Goal: Communication & Community: Answer question/provide support

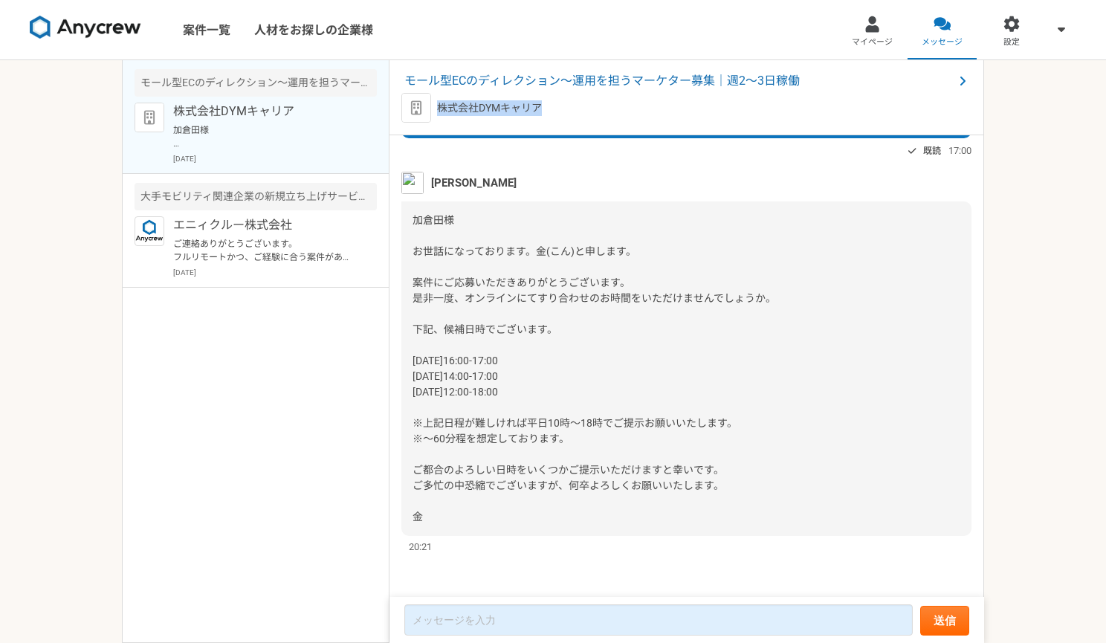
drag, startPoint x: 439, startPoint y: 109, endPoint x: 537, endPoint y: 109, distance: 98.1
click at [537, 109] on p "株式会社DYMキャリア" at bounding box center [489, 108] width 105 height 16
click at [528, 103] on p "株式会社DYMキャリア" at bounding box center [489, 108] width 105 height 16
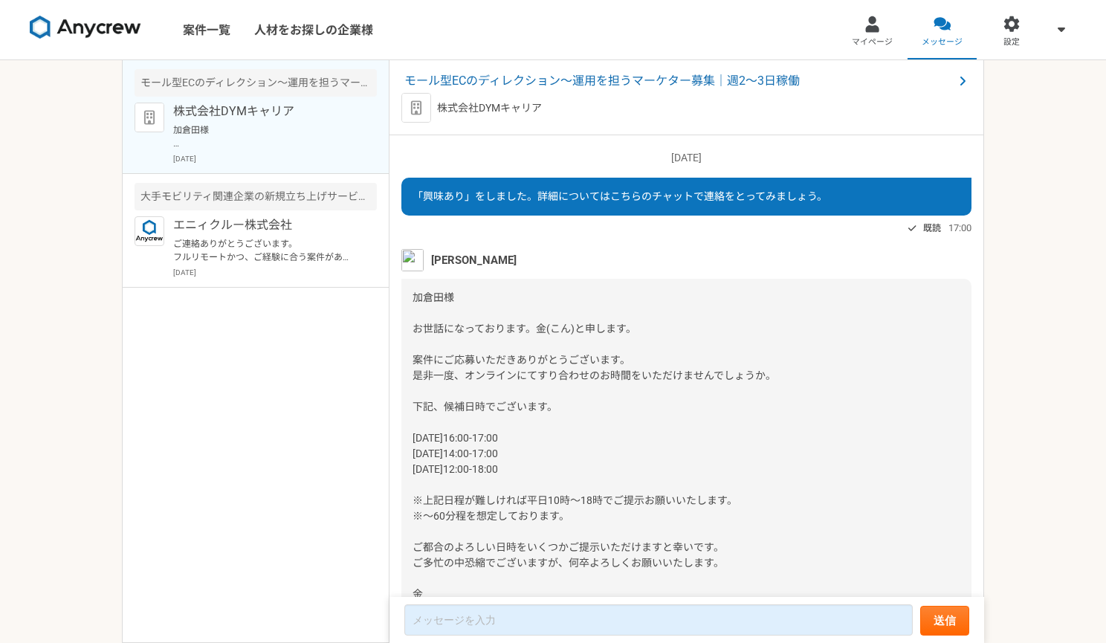
scroll to position [77, 0]
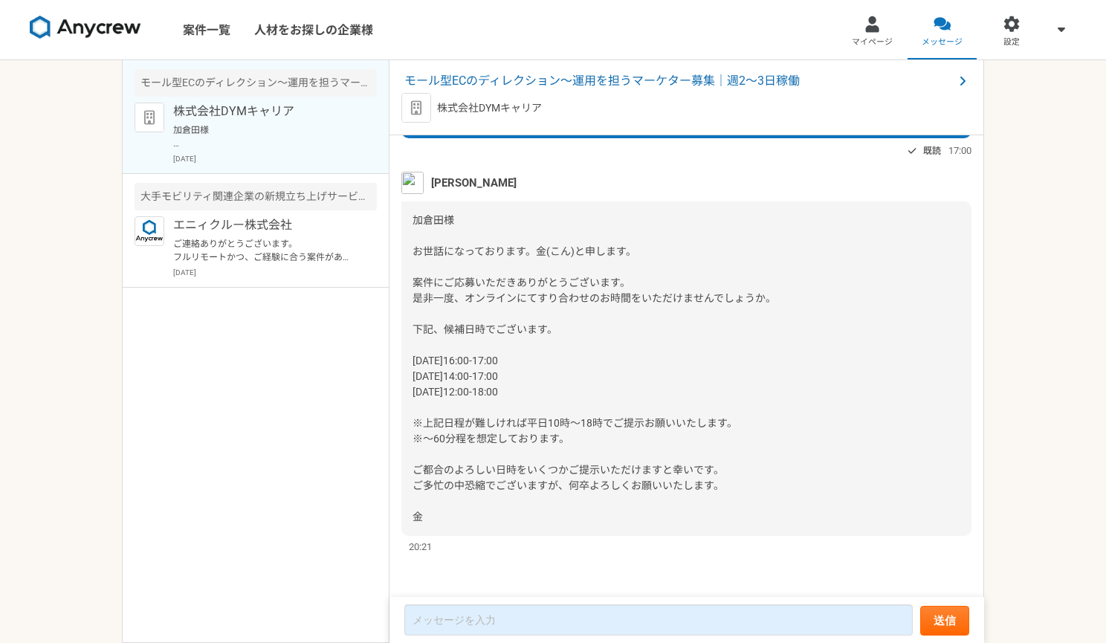
drag, startPoint x: 415, startPoint y: 221, endPoint x: 477, endPoint y: 514, distance: 300.2
click at [477, 514] on div "加倉田様 お世話になっております。金(こん)と申します。 案件にご応募いただきありがとうございます。 是非一度、オンラインにてすり合わせのお時間をいただけませ…" at bounding box center [686, 368] width 570 height 335
copy span "加倉田様 お世話になっております。金(こん)と申します。 案件にご応募いただきありがとうございます。 是非一度、オンラインにてすり合わせのお時間をいただけませ…"
click at [475, 364] on span "加倉田様 お世話になっております。金(こん)と申します。 案件にご応募いただきありがとうございます。 是非一度、オンラインにてすり合わせのお時間をいただけませ…" at bounding box center [595, 368] width 364 height 308
drag, startPoint x: 416, startPoint y: 373, endPoint x: 502, endPoint y: 375, distance: 86.3
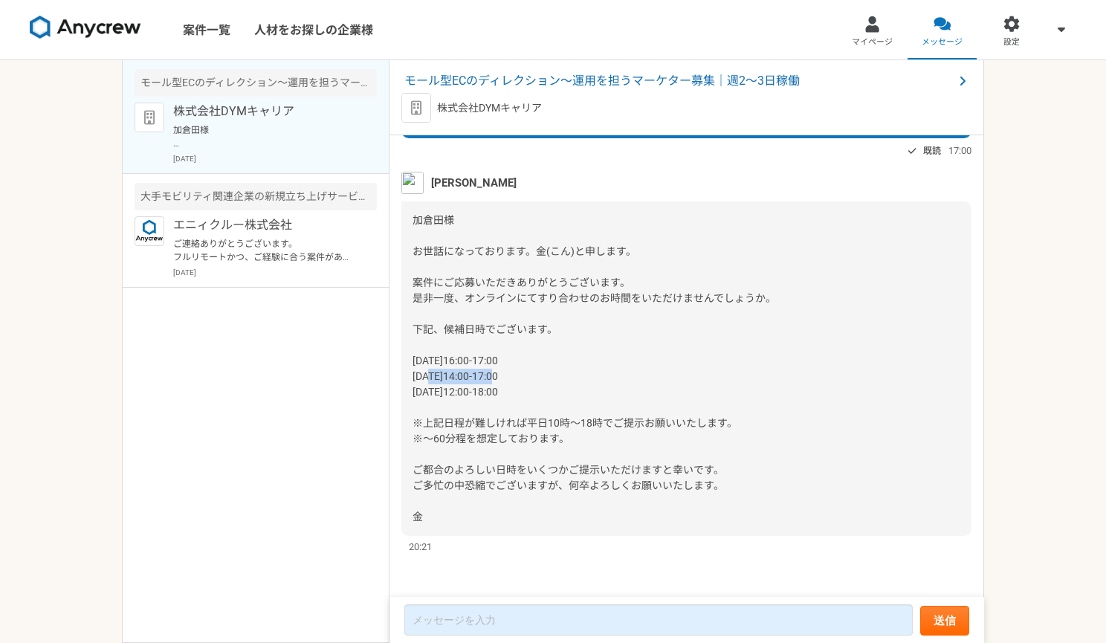
click at [502, 375] on span "加倉田様 お世話になっております。金(こん)と申します。 案件にご応募いただきありがとうございます。 是非一度、オンラインにてすり合わせのお時間をいただけませ…" at bounding box center [595, 368] width 364 height 308
copy span "0/16（木）14:00-"
click at [929, 352] on div "加倉田様 お世話になっております。金(こん)と申します。 案件にご応募いただきありがとうございます。 是非一度、オンラインにてすり合わせのお時間をいただけませ…" at bounding box center [686, 368] width 570 height 335
drag, startPoint x: 532, startPoint y: 378, endPoint x: 413, endPoint y: 380, distance: 118.9
click at [413, 380] on div "加倉田様 お世話になっております。金(こん)と申します。 案件にご応募いただきありがとうございます。 是非一度、オンラインにてすり合わせのお時間をいただけませ…" at bounding box center [686, 368] width 570 height 335
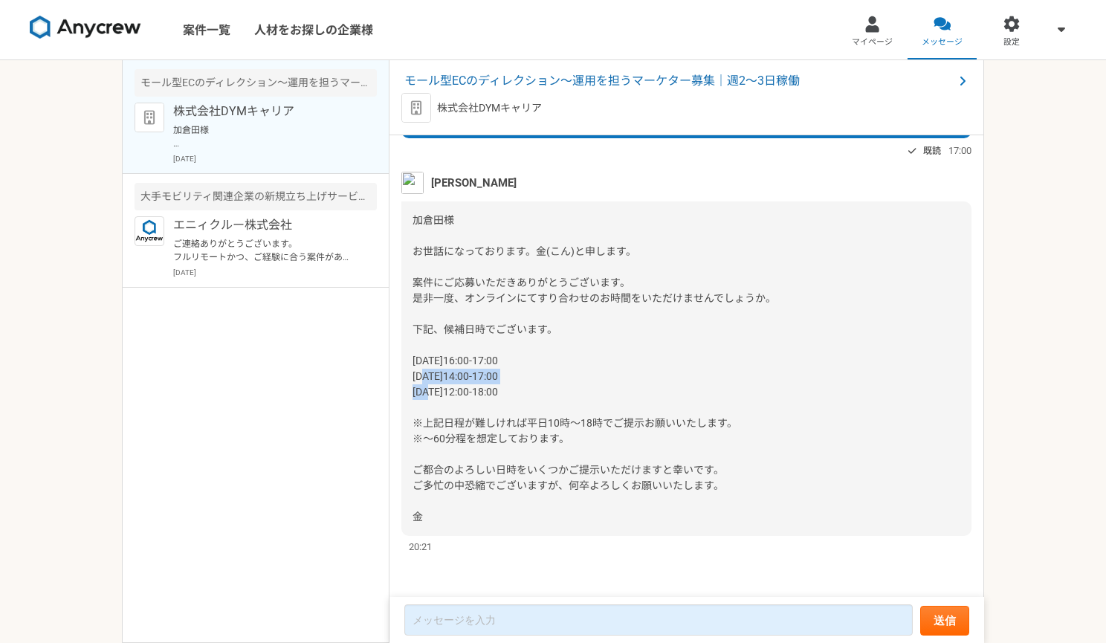
copy span "[DATE]14:00-17:00"
click at [920, 389] on div "加倉田様 お世話になっております。金(こん)と申します。 案件にご応募いただきありがとうございます。 是非一度、オンラインにてすり合わせのお時間をいただけませ…" at bounding box center [686, 368] width 570 height 335
drag, startPoint x: 413, startPoint y: 215, endPoint x: 471, endPoint y: 509, distance: 300.0
click at [471, 509] on div "加倉田様 お世話になっております。金(こん)と申します。 案件にご応募いただきありがとうございます。 是非一度、オンラインにてすり合わせのお時間をいただけませ…" at bounding box center [686, 368] width 570 height 335
copy span "加倉田様 お世話になっております。金(こん)と申します。 案件にご応募いただきありがとうございます。 是非一度、オンラインにてすり合わせのお時間をいただけませ…"
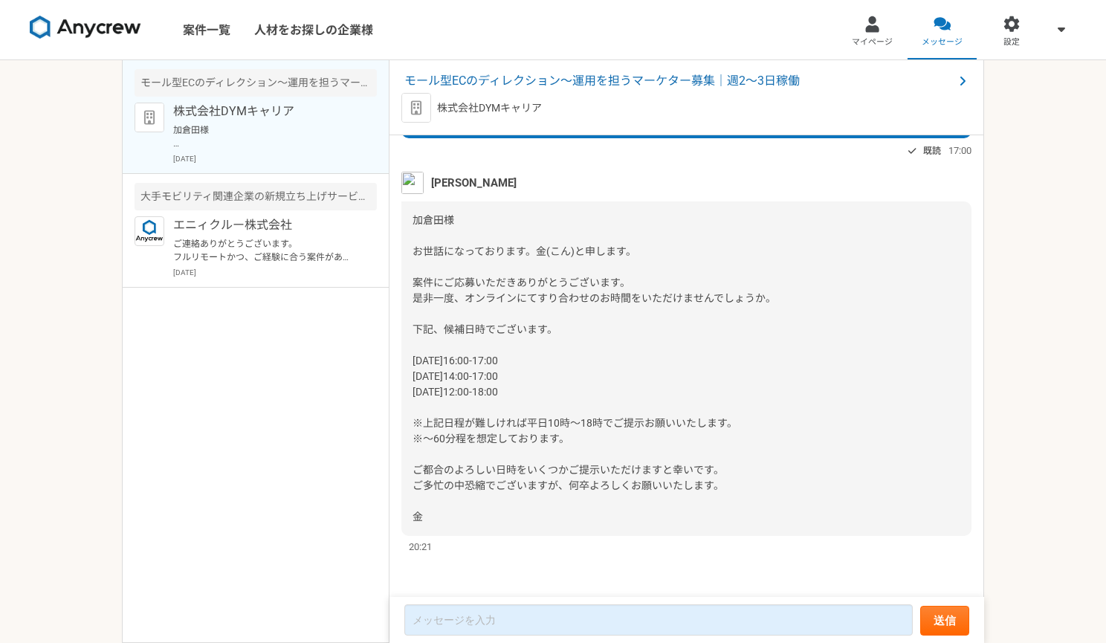
click at [1032, 272] on div "案件一覧 人材をお探しの企業様 マイページ メッセージ 設定 モール型ECのディレクション～運用を担うマーケター募集｜週2〜3日稼働 株式会社DYMキャリア …" at bounding box center [553, 321] width 1106 height 643
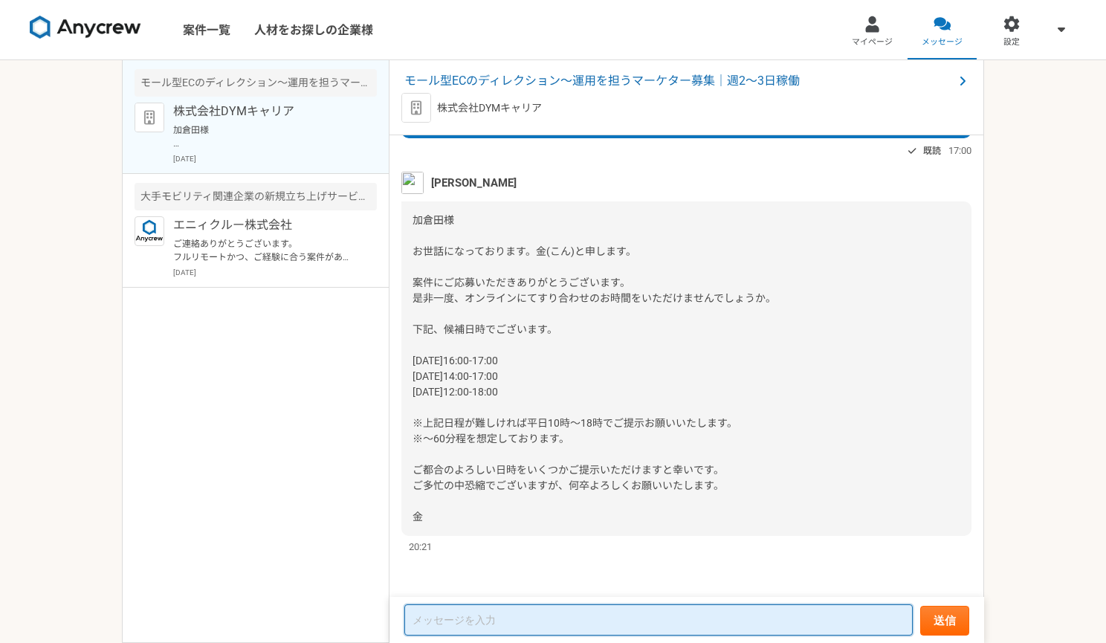
click at [510, 621] on textarea at bounding box center [658, 619] width 508 height 31
paste textarea "加倉田様からの返信メール案を作成いたします。 --- 金様 お世話になっております。オフィスEK-Netの加倉田でございます。 この度はご連絡いただき、誠にあ…"
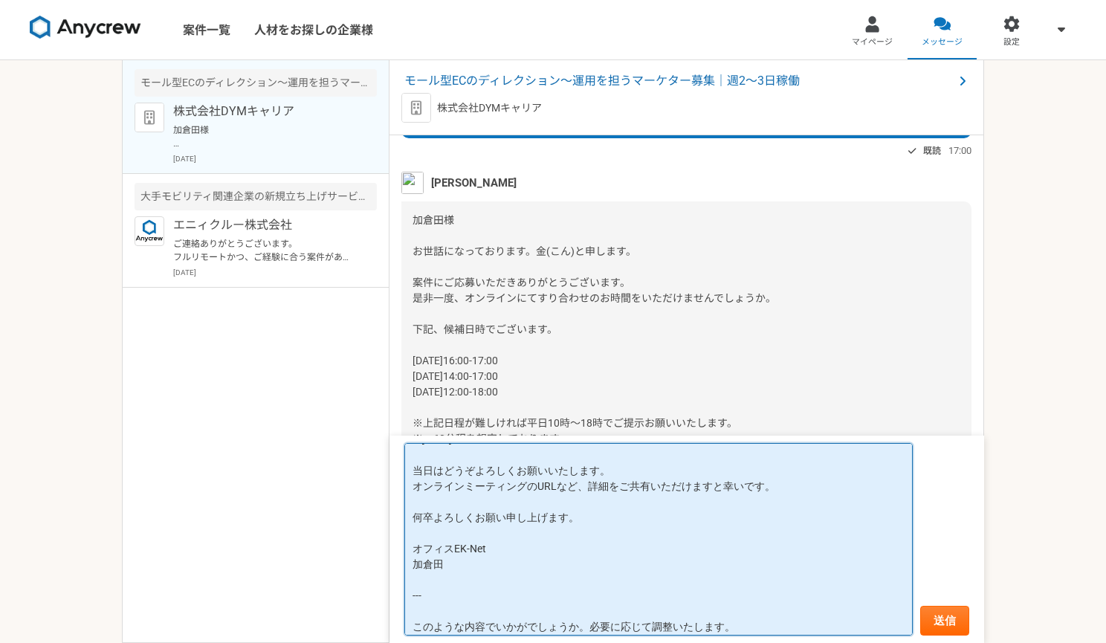
scroll to position [228, 0]
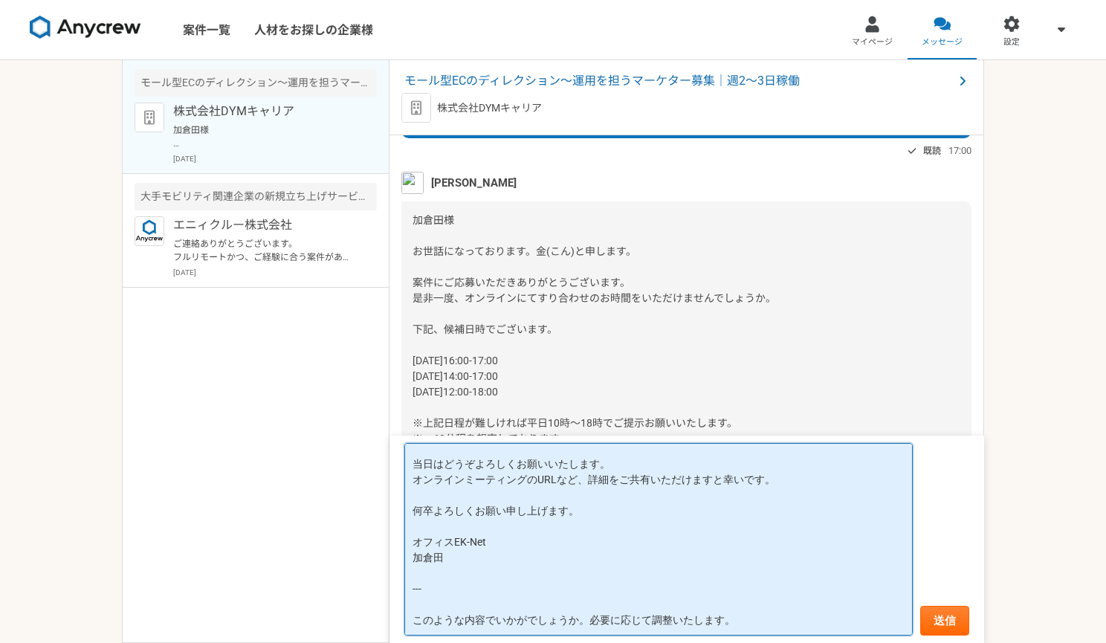
drag, startPoint x: 734, startPoint y: 625, endPoint x: 406, endPoint y: 592, distance: 330.3
click at [406, 592] on textarea "加倉田様からの返信メール案を作成いたします。 --- 金様 お世話になっております。オフィスEK-Netの加倉田でございます。 この度はご連絡いただき、誠にあ…" at bounding box center [658, 539] width 508 height 193
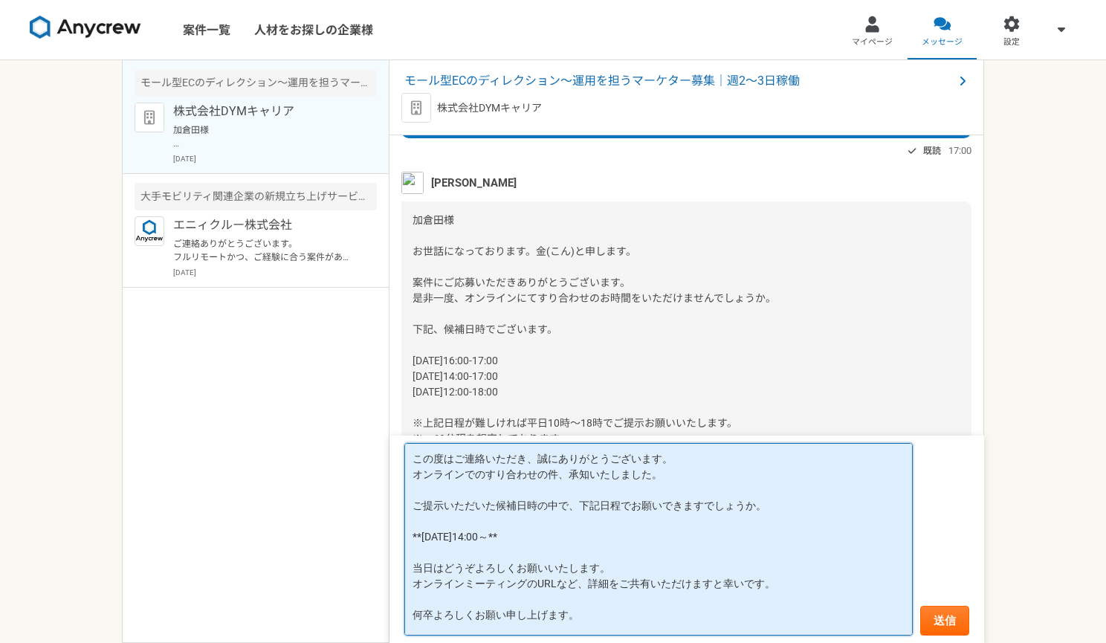
scroll to position [166, 0]
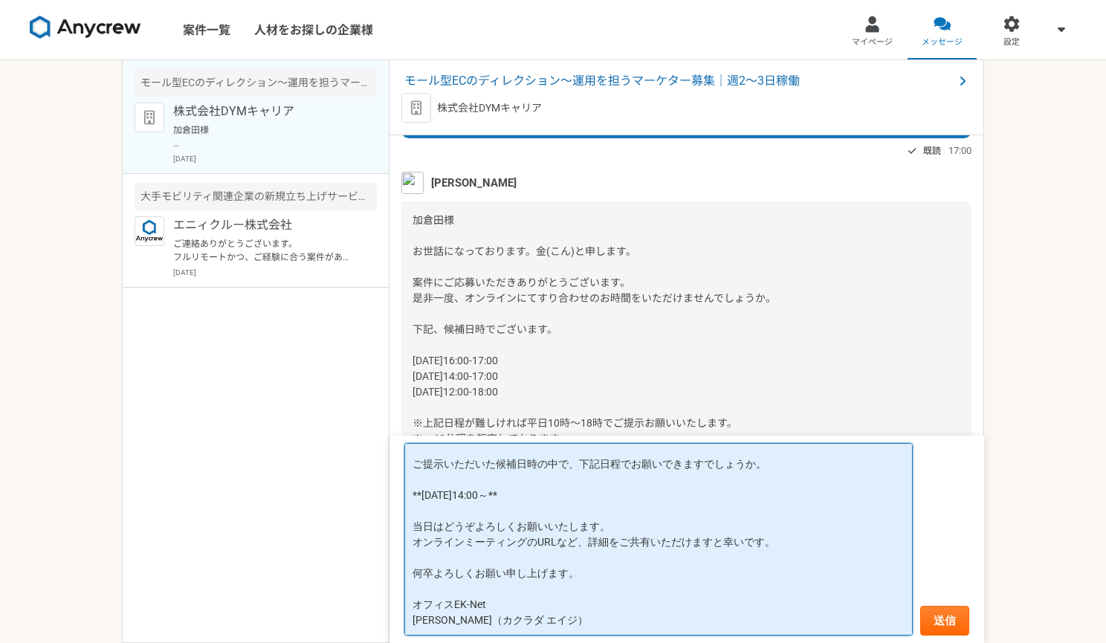
click at [514, 604] on textarea "加倉田様からの返信メール案を作成いたします。 --- 金様 お世話になっております。オフィスEK-Netの加倉田でございます。 この度はご連絡いただき、誠にあ…" at bounding box center [658, 539] width 508 height 193
click at [423, 498] on textarea "加倉田様からの返信メール案を作成いたします。 --- 金様 お世話になっております。オフィスEK-Netの加倉田でございます。 この度はご連絡いただき、誠にあ…" at bounding box center [658, 539] width 508 height 193
click at [627, 526] on textarea "[PERSON_NAME]様からの返信メール案を作成いたします。 --- 金様 お世話になっております。オフィスEK-Netの加倉田でございます。 この度はご…" at bounding box center [658, 539] width 508 height 193
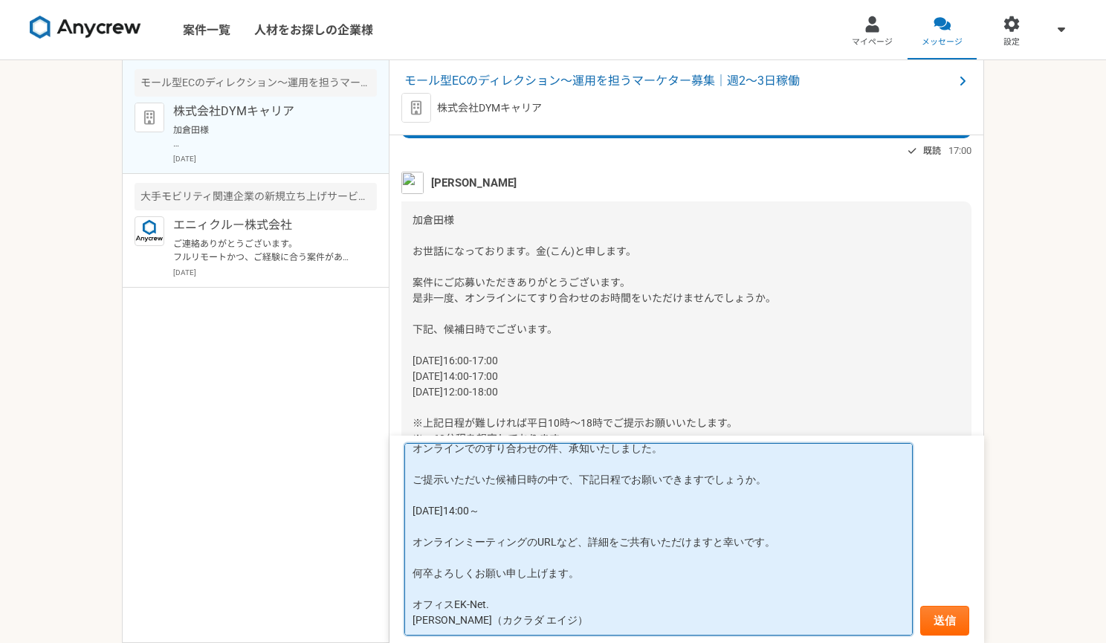
scroll to position [0, 0]
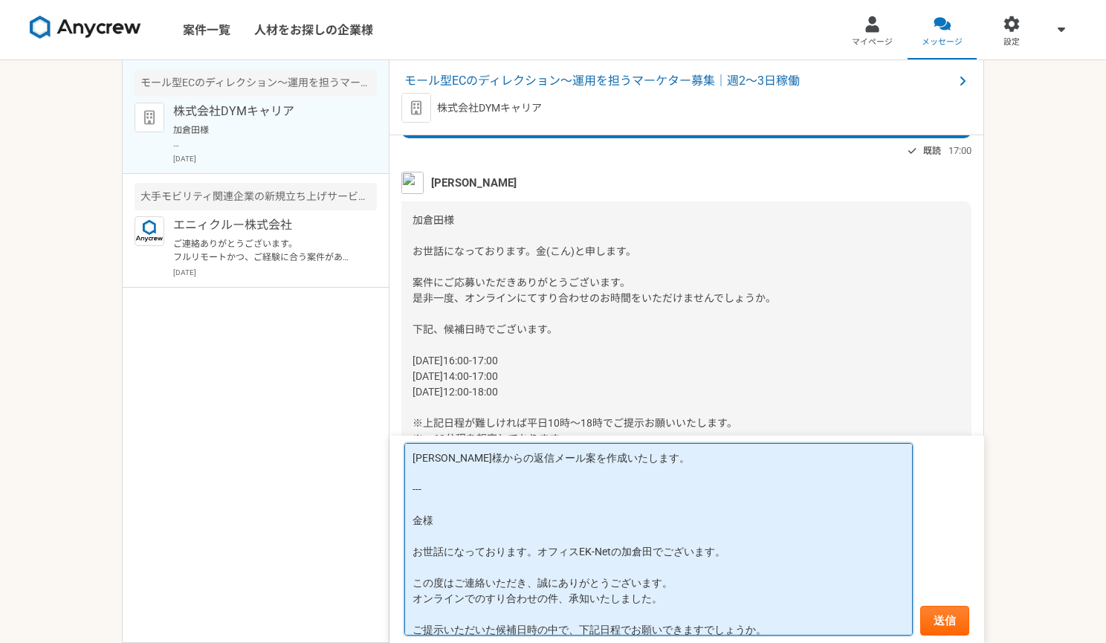
drag, startPoint x: 448, startPoint y: 496, endPoint x: 400, endPoint y: 463, distance: 57.7
click at [400, 463] on form "[PERSON_NAME]様からの返信メール案を作成いたします。 --- 金様 お世話になっております。オフィスEK-Netの加倉田でございます。 この度はご…" at bounding box center [687, 539] width 595 height 207
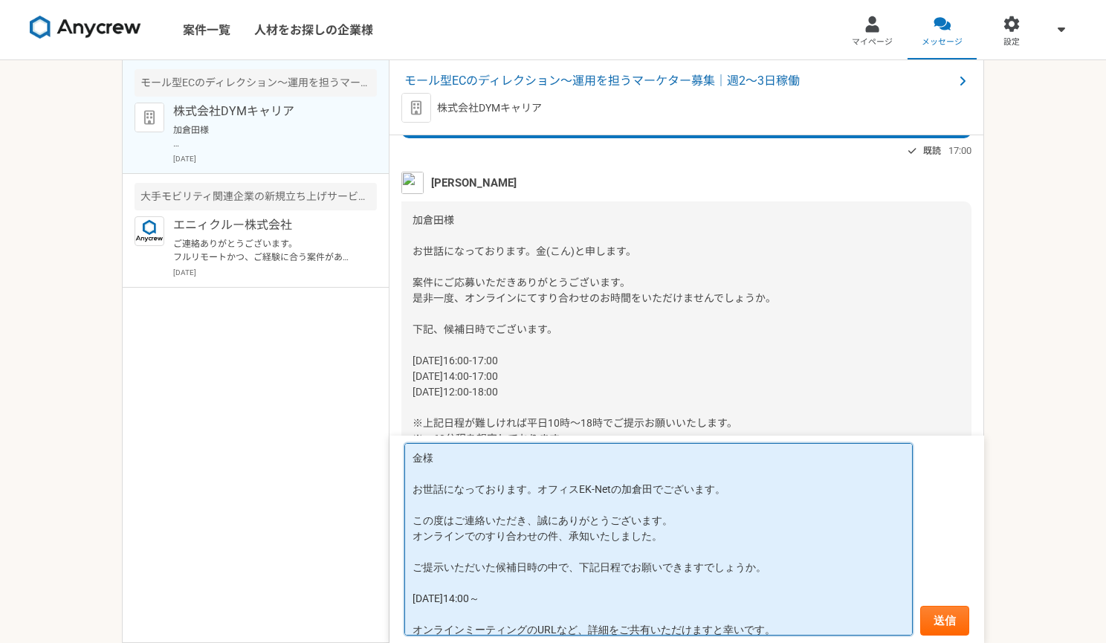
scroll to position [88, 0]
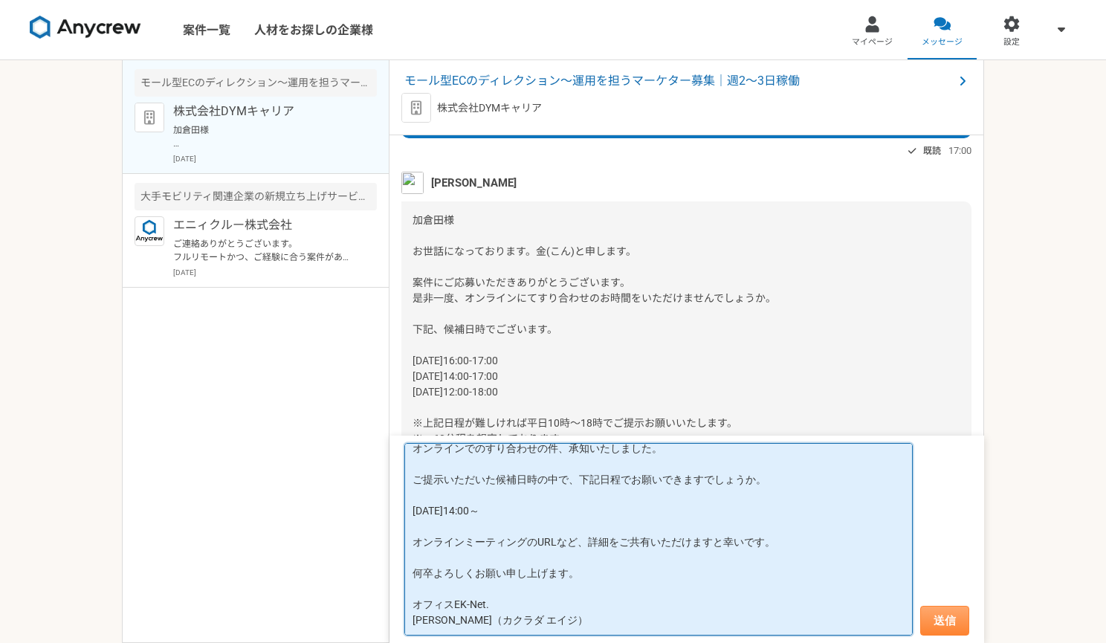
type textarea "金様 お世話になっております。オフィスEK-Netの加倉田でございます。 この度はご連絡いただき、誠にありがとうございます。 オンラインでのすり合わせの件、承…"
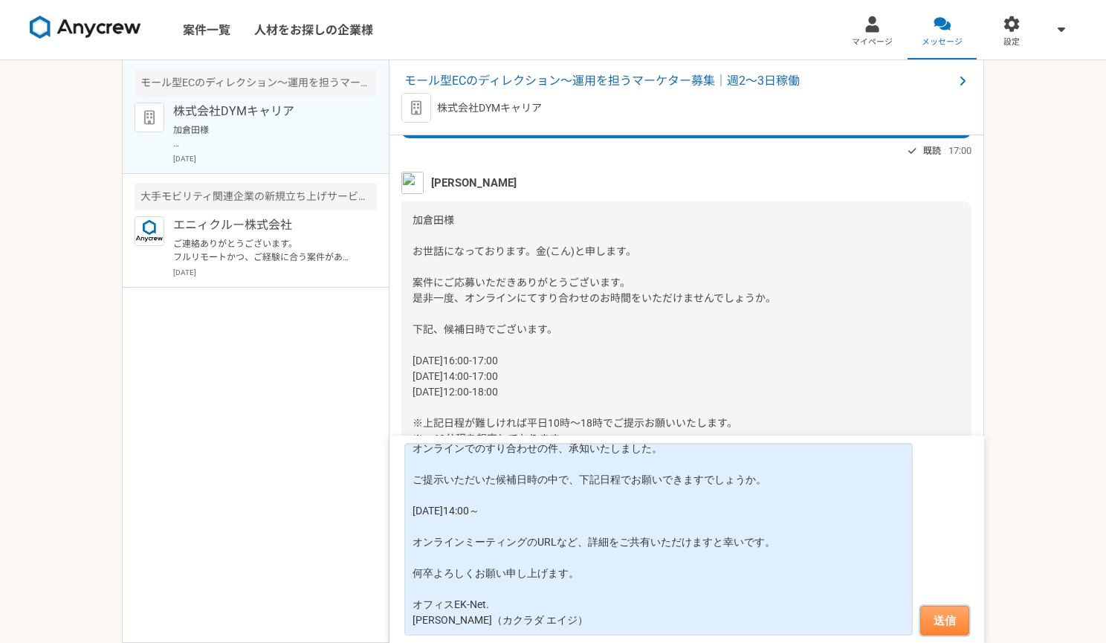
click at [946, 624] on button "送信" at bounding box center [944, 621] width 49 height 30
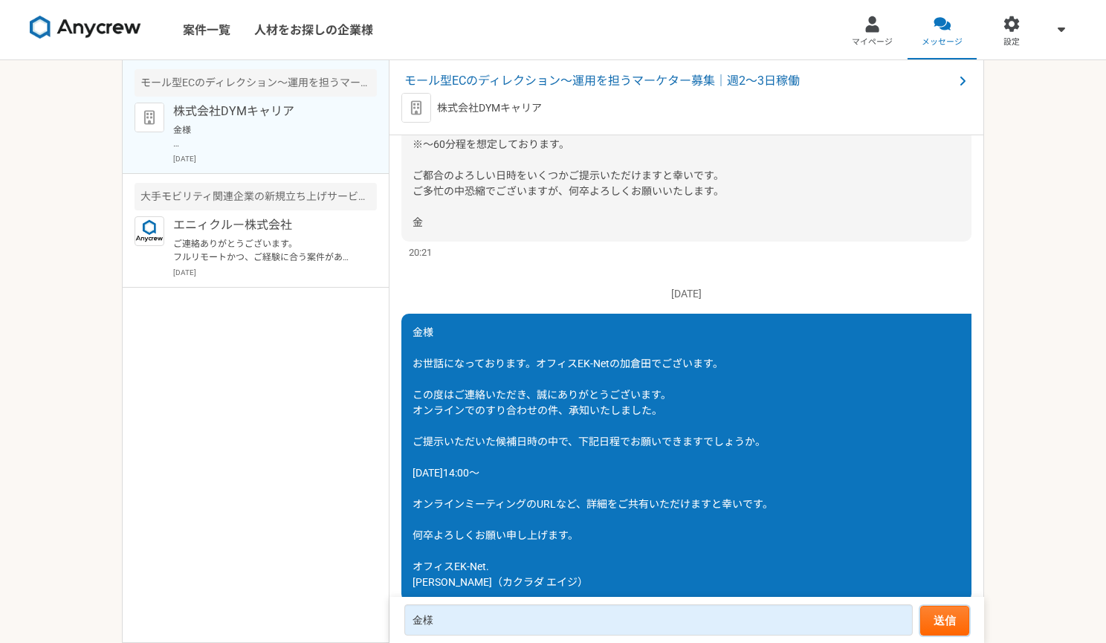
scroll to position [437, 0]
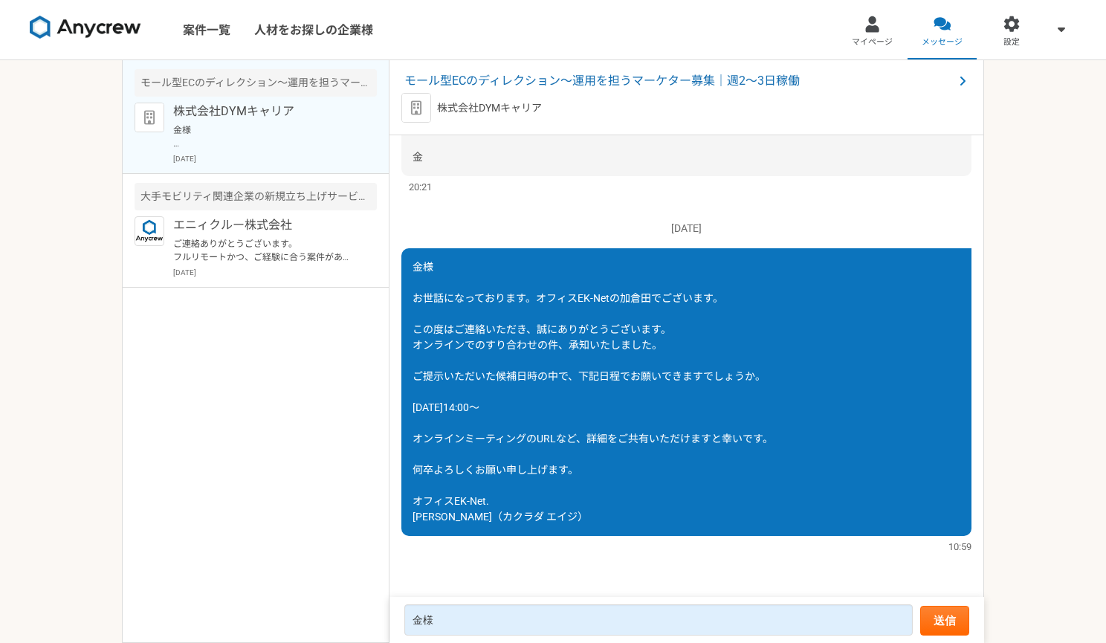
click at [752, 401] on div "金様 お世話になっております。オフィスEK-Netの加倉田でございます。 この度はご連絡いただき、誠にありがとうございます。 オンラインでのすり合わせの件、承…" at bounding box center [686, 392] width 570 height 288
click at [107, 33] on img at bounding box center [86, 28] width 112 height 24
